Goal: Information Seeking & Learning: Understand process/instructions

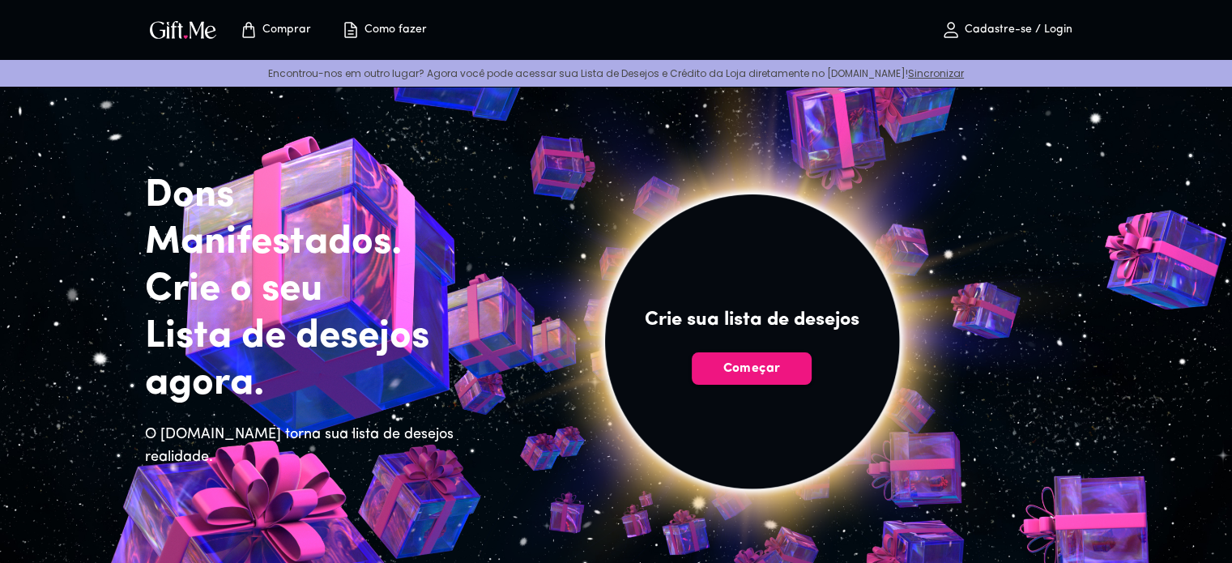
click at [679, 8] on div "Comprar Como fazer Cadastre-se / Login" at bounding box center [616, 30] width 943 height 60
click at [405, 27] on font "Como fazer" at bounding box center [396, 29] width 62 height 12
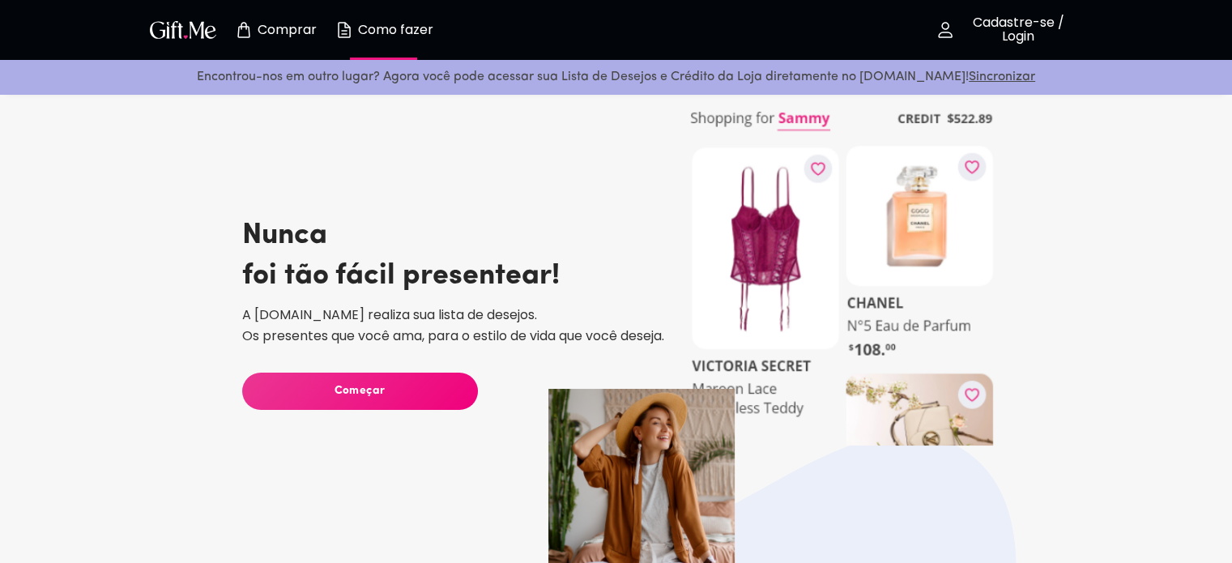
scroll to position [81, 0]
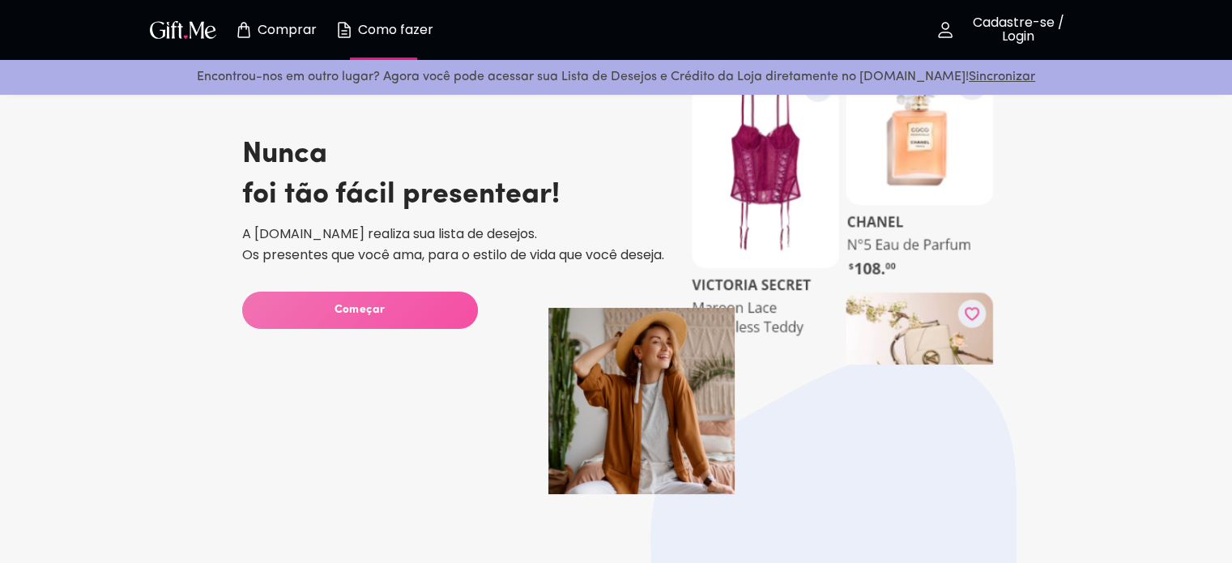
click at [421, 310] on span "Começar" at bounding box center [360, 310] width 236 height 18
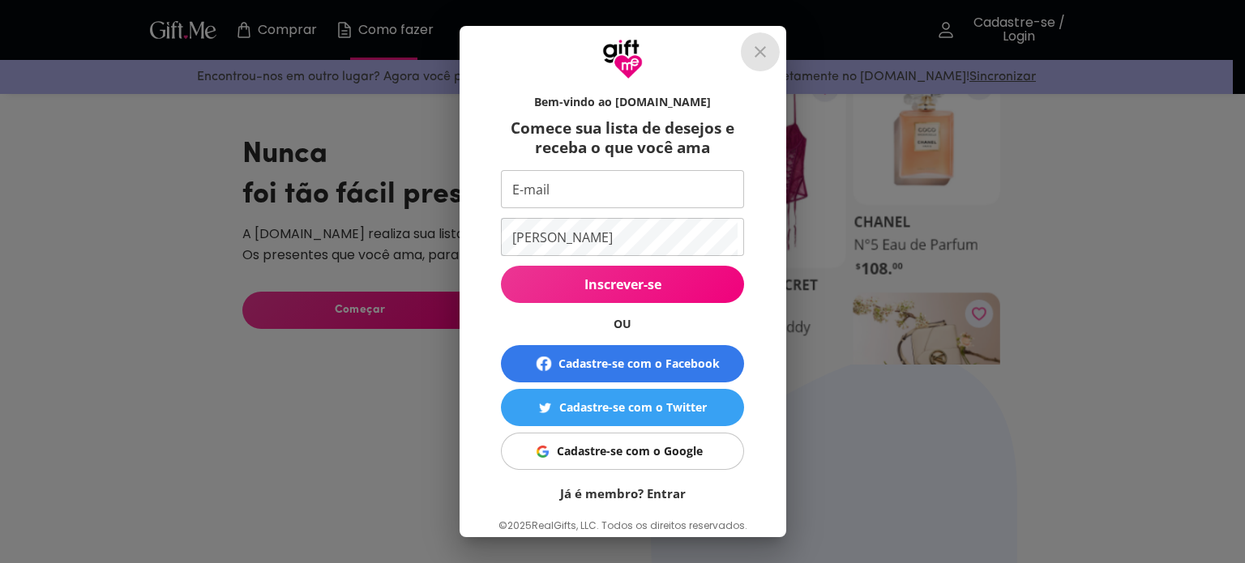
click at [779, 50] on button "fechar" at bounding box center [760, 51] width 39 height 39
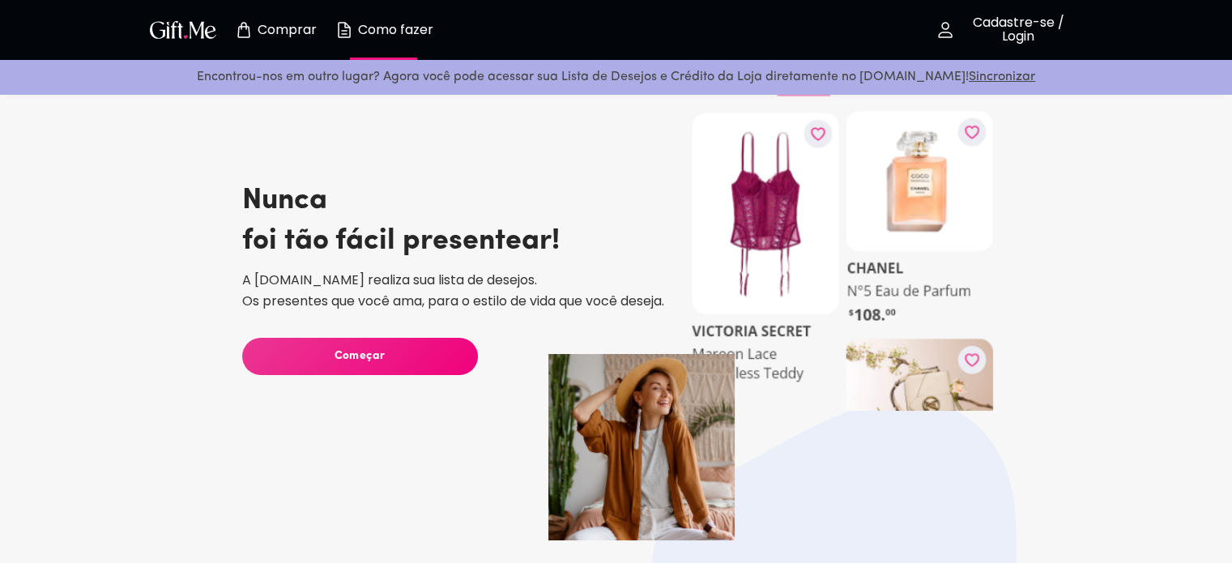
scroll to position [0, 0]
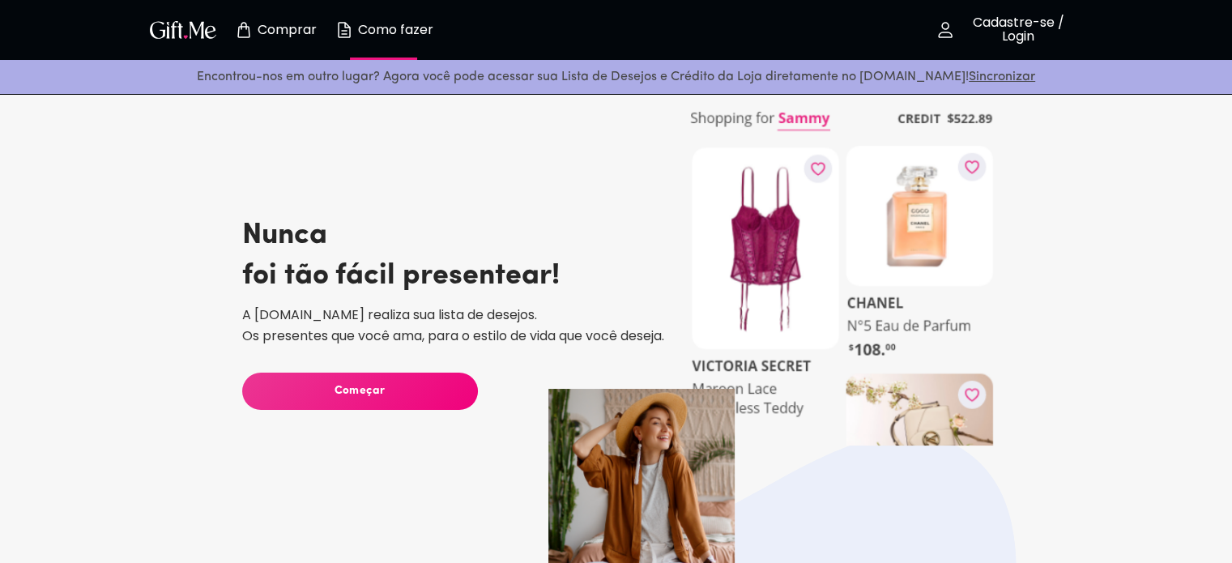
click at [258, 41] on button "Comprar" at bounding box center [275, 30] width 89 height 52
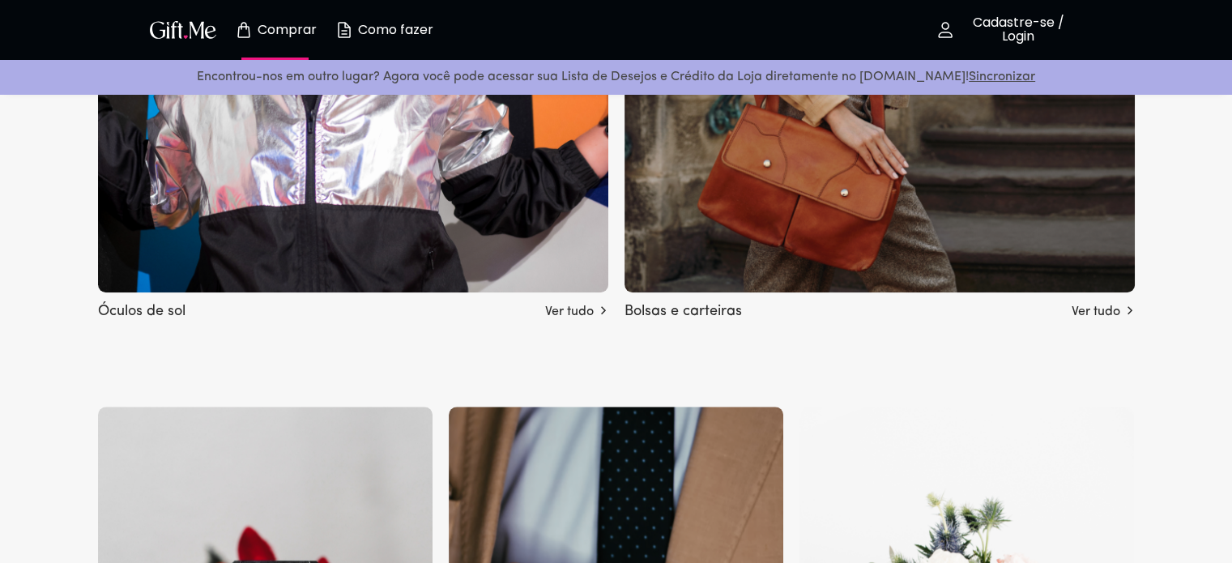
scroll to position [1296, 0]
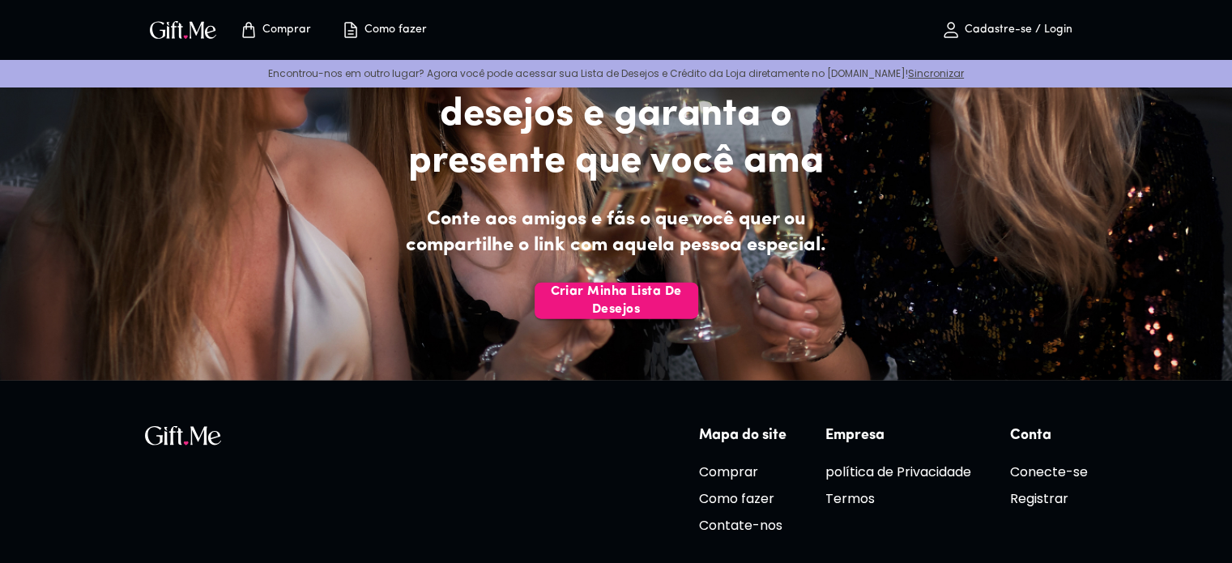
scroll to position [3887, 0]
